Goal: Transaction & Acquisition: Purchase product/service

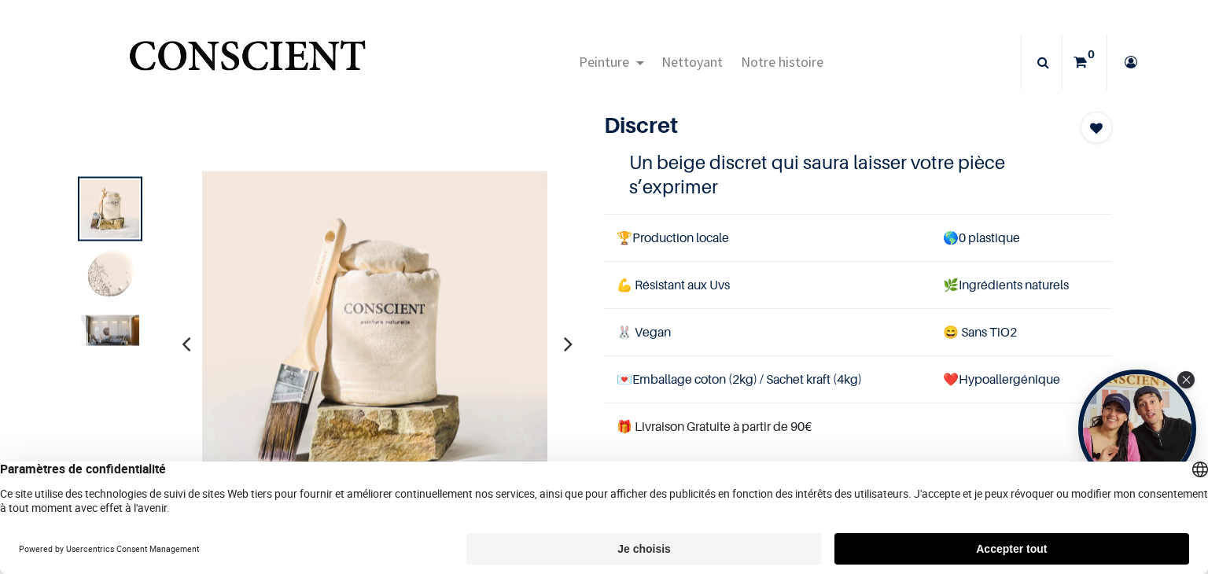
click at [123, 329] on img at bounding box center [110, 330] width 58 height 31
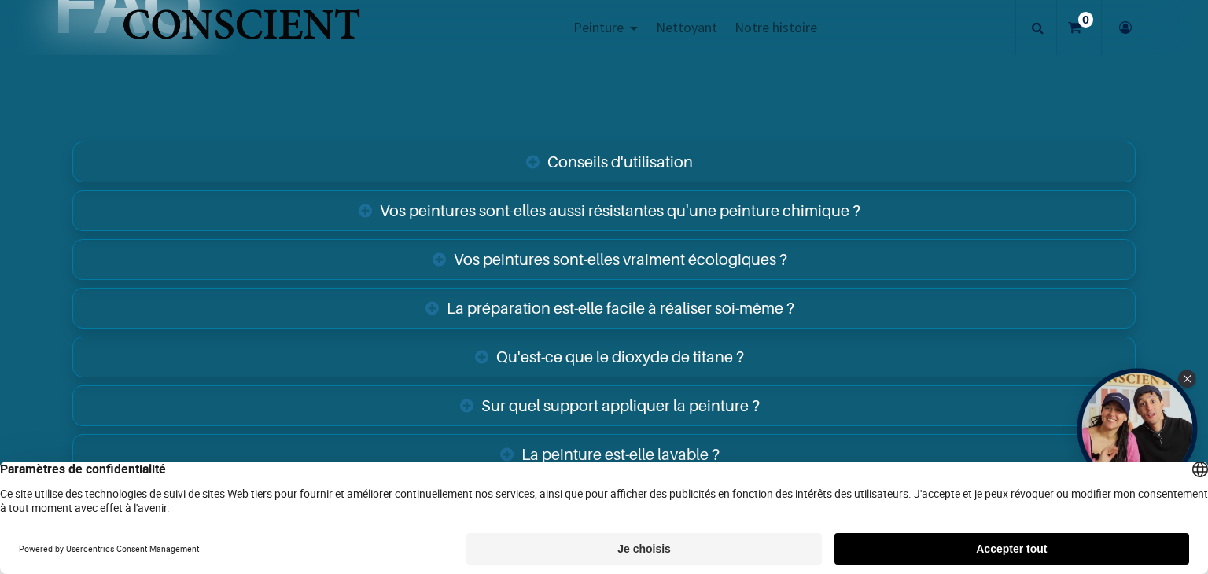
scroll to position [2576, 0]
